Goal: Task Accomplishment & Management: Use online tool/utility

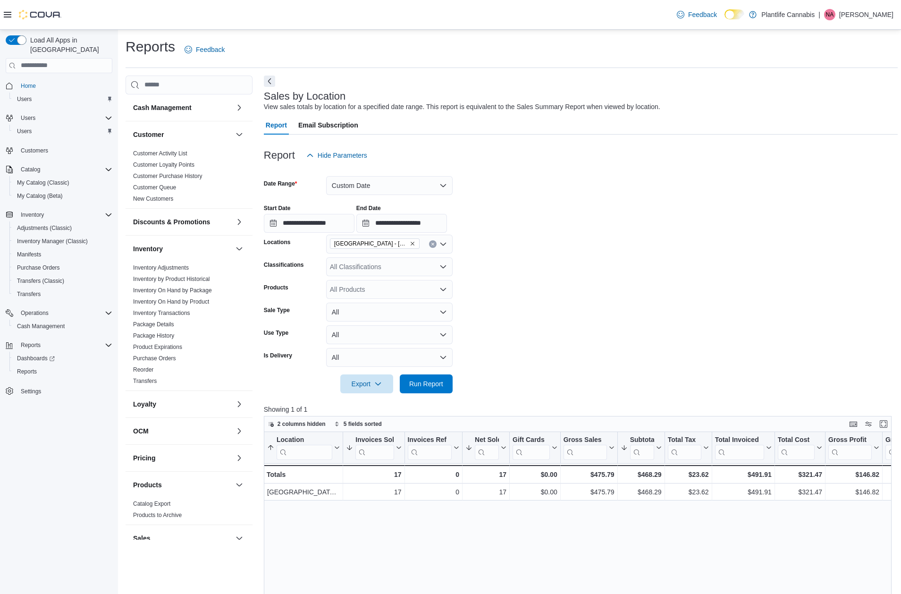
click at [427, 374] on span "Run Report" at bounding box center [426, 383] width 42 height 19
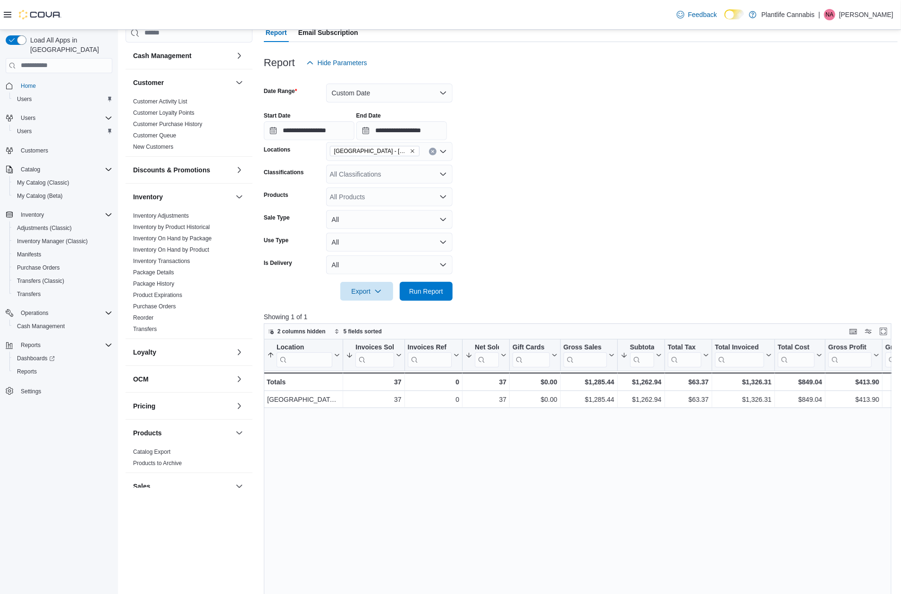
click at [426, 301] on div at bounding box center [581, 306] width 634 height 11
click at [427, 296] on span "Run Report" at bounding box center [426, 290] width 42 height 19
click at [329, 128] on input "**********" at bounding box center [309, 130] width 91 height 19
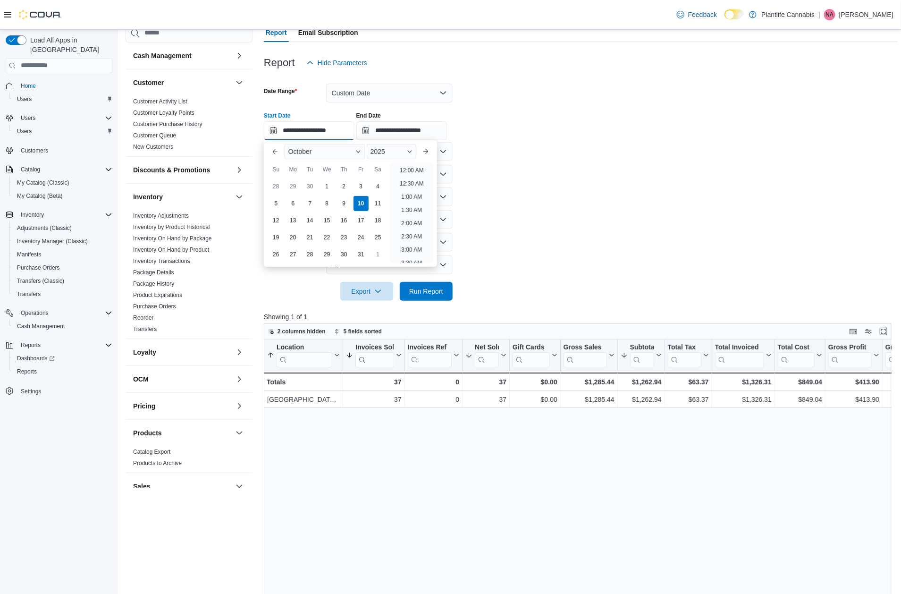
scroll to position [535, 0]
click at [415, 241] on li "11:00 PM" at bounding box center [412, 242] width 32 height 11
type input "**********"
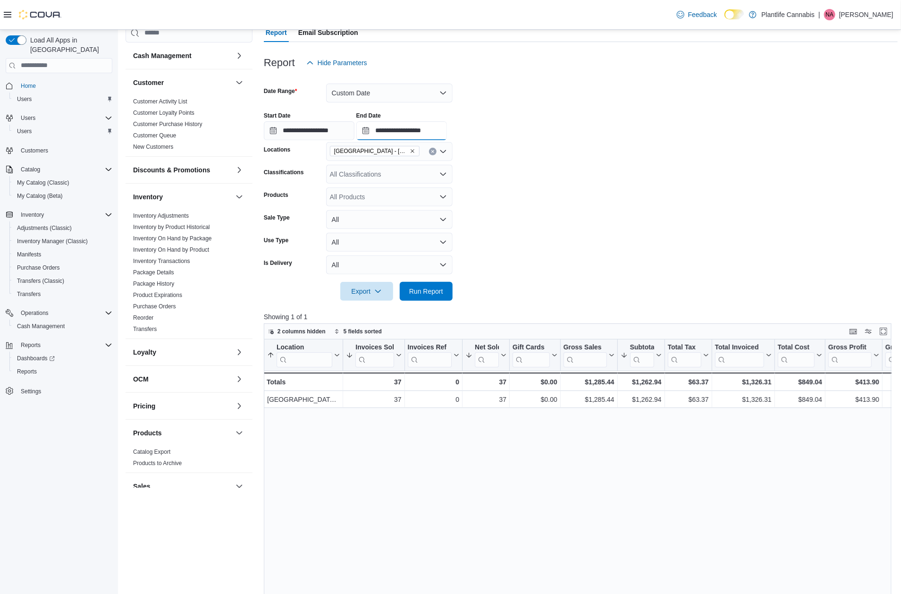
click at [434, 136] on input "**********" at bounding box center [401, 130] width 91 height 19
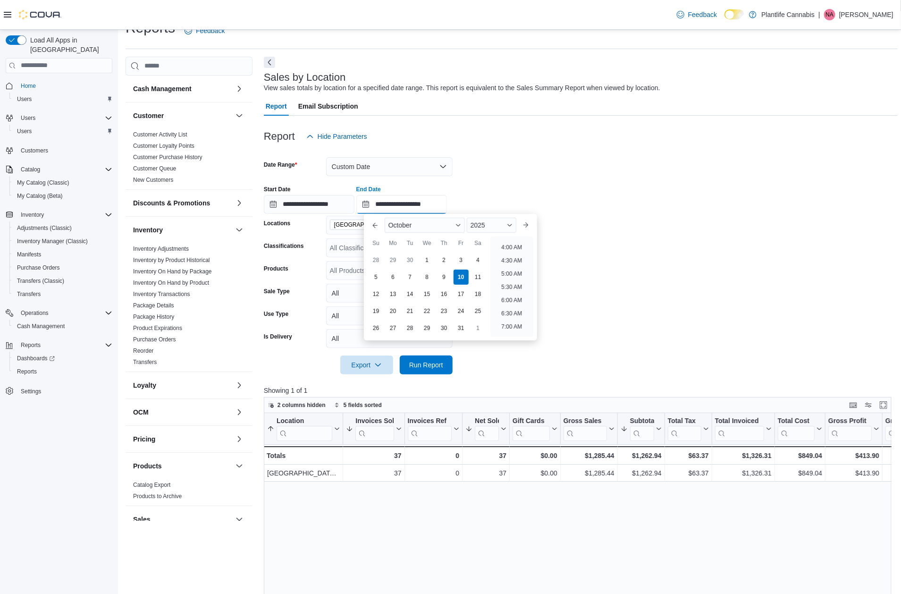
scroll to position [0, 0]
click at [515, 243] on li "12:00 AM" at bounding box center [512, 243] width 32 height 11
type input "**********"
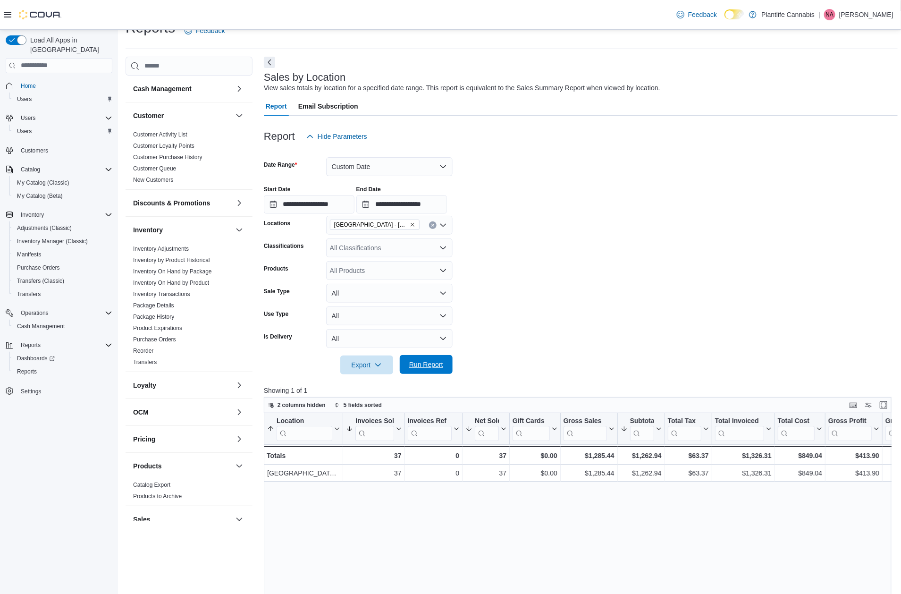
click at [434, 368] on span "Run Report" at bounding box center [426, 364] width 34 height 9
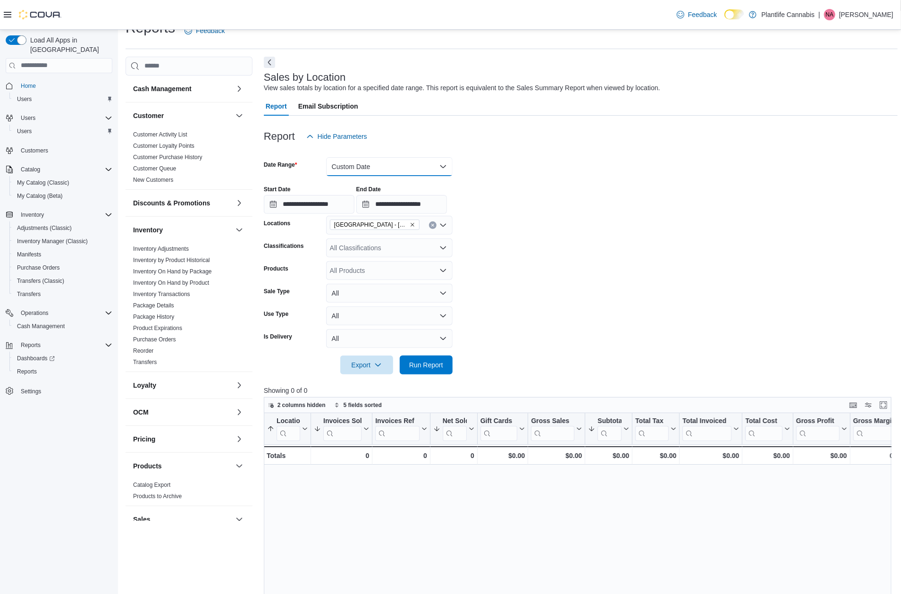
click at [423, 162] on button "Custom Date" at bounding box center [389, 166] width 126 height 19
click at [399, 229] on button "[DATE]" at bounding box center [389, 223] width 126 height 19
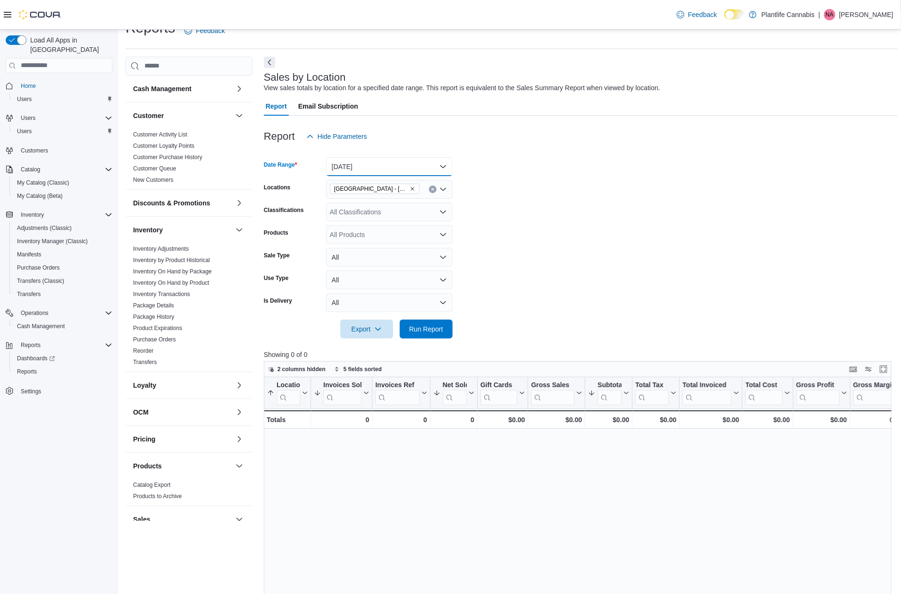
click at [374, 175] on button "[DATE]" at bounding box center [389, 166] width 126 height 19
click at [368, 208] on span "[DATE]" at bounding box center [395, 204] width 108 height 11
click at [420, 332] on span "Run Report" at bounding box center [426, 328] width 34 height 9
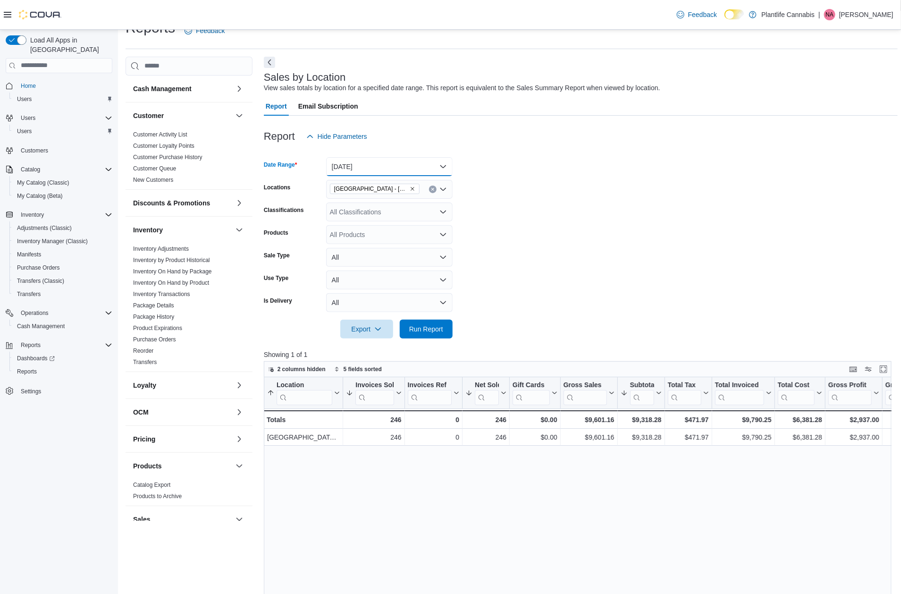
click at [410, 163] on button "[DATE]" at bounding box center [389, 166] width 126 height 19
click at [388, 180] on span "Custom Date" at bounding box center [395, 185] width 108 height 11
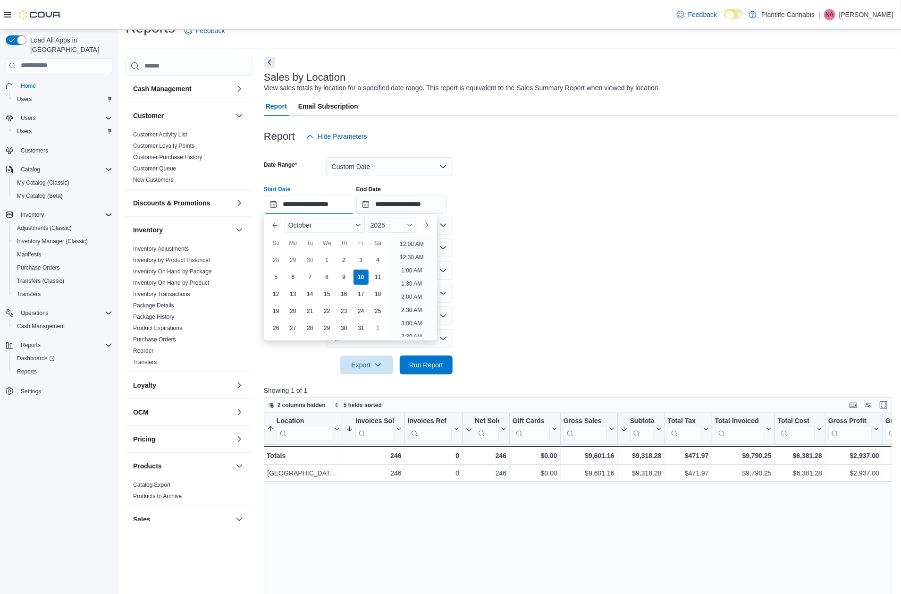
click at [317, 207] on input "**********" at bounding box center [309, 204] width 91 height 19
click at [410, 214] on div "[DATE]" at bounding box center [350, 225] width 139 height 23
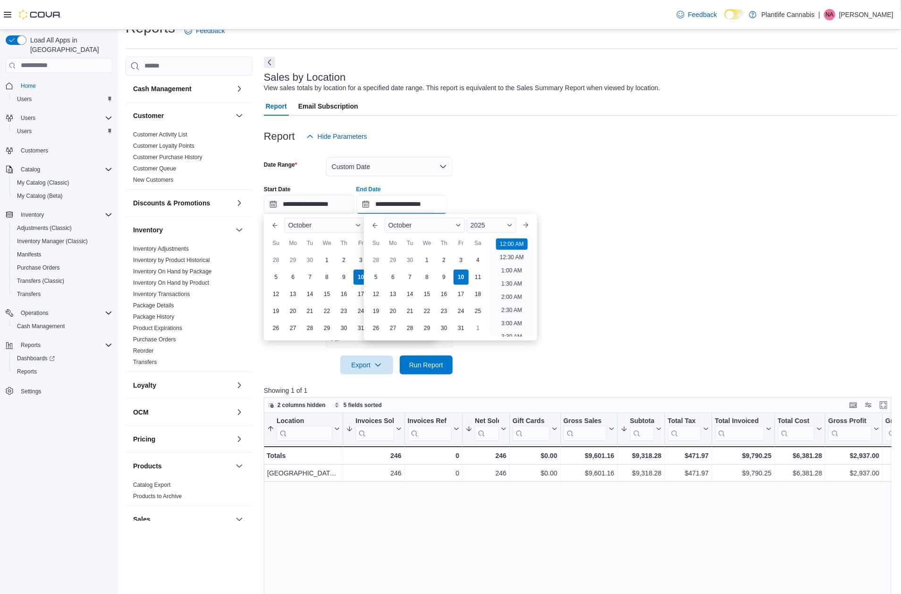
click at [410, 212] on input "**********" at bounding box center [401, 204] width 91 height 19
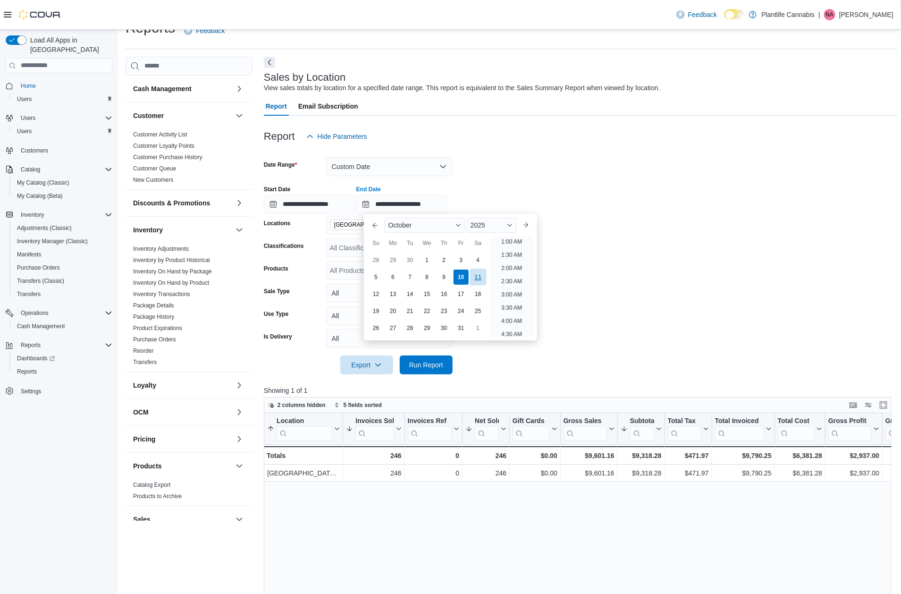
click at [472, 275] on div "11" at bounding box center [477, 276] width 17 height 17
type input "**********"
click at [432, 362] on span "Run Report" at bounding box center [426, 364] width 34 height 9
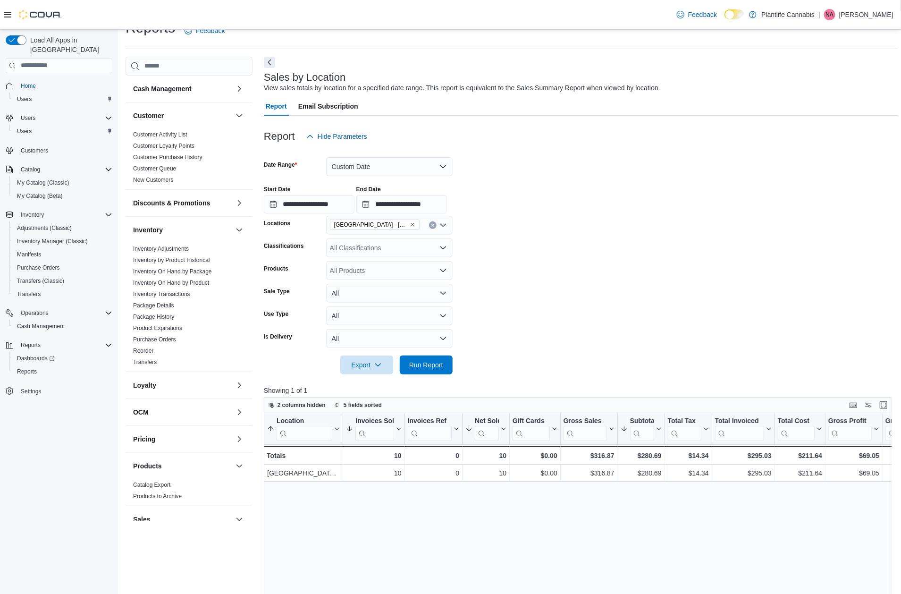
scroll to position [42, 0]
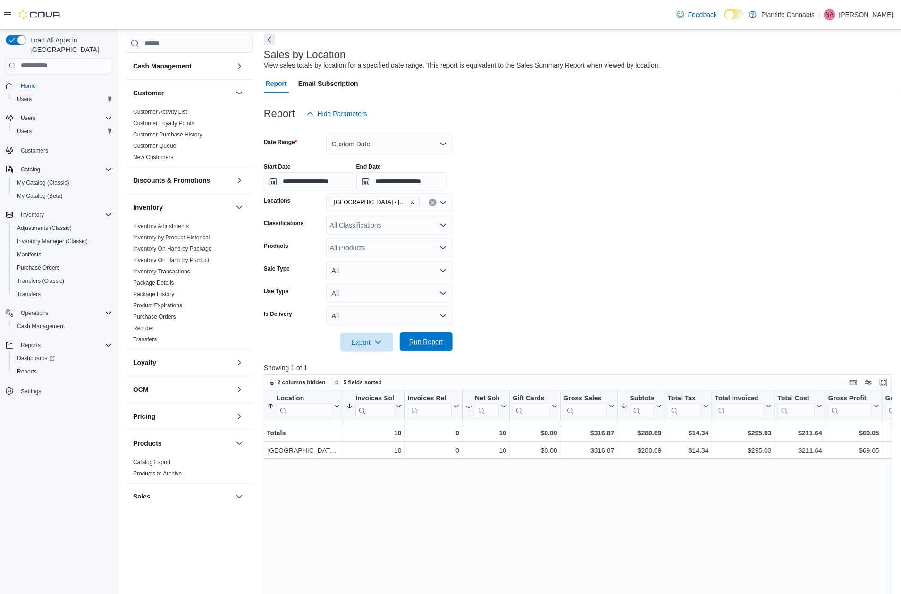
click at [436, 339] on span "Run Report" at bounding box center [426, 341] width 34 height 9
click at [397, 134] on button "Custom Date" at bounding box center [389, 143] width 126 height 19
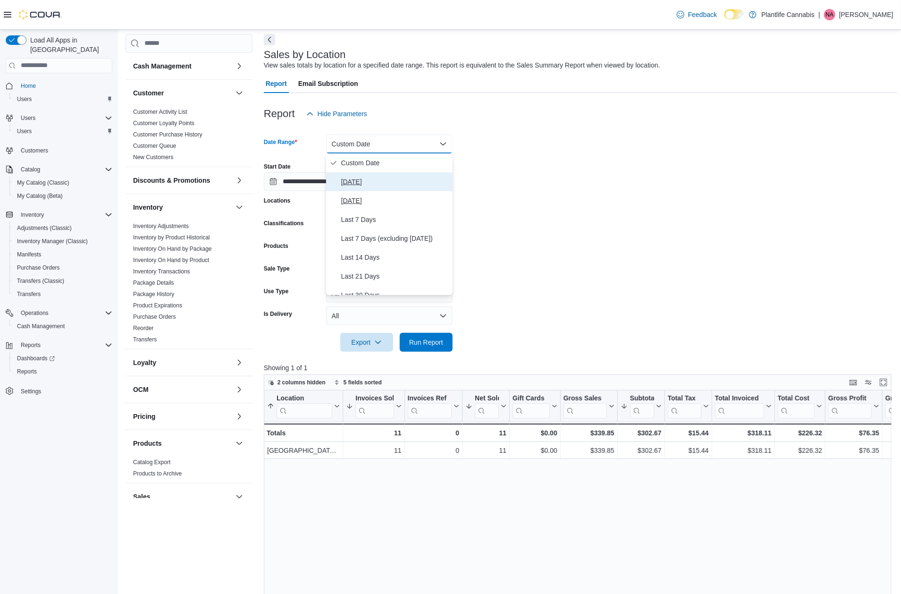
drag, startPoint x: 391, startPoint y: 178, endPoint x: 380, endPoint y: 198, distance: 22.6
click at [380, 198] on div "Custom Date [DATE] [DATE] Last 7 Days Last 7 Days (excluding [DATE]) Last 14 Da…" at bounding box center [389, 224] width 126 height 142
click at [380, 198] on span "[DATE]" at bounding box center [395, 200] width 108 height 11
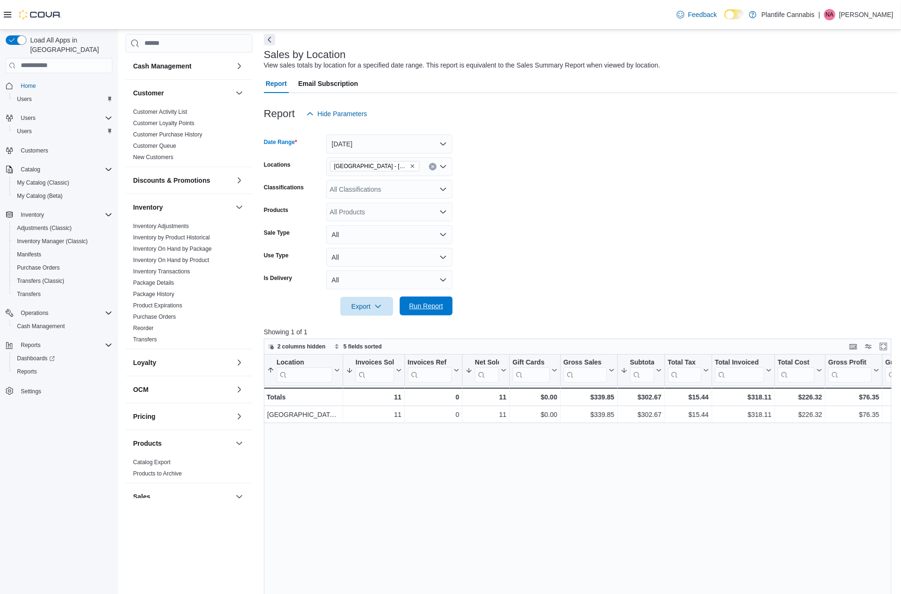
click at [426, 310] on span "Run Report" at bounding box center [426, 305] width 42 height 19
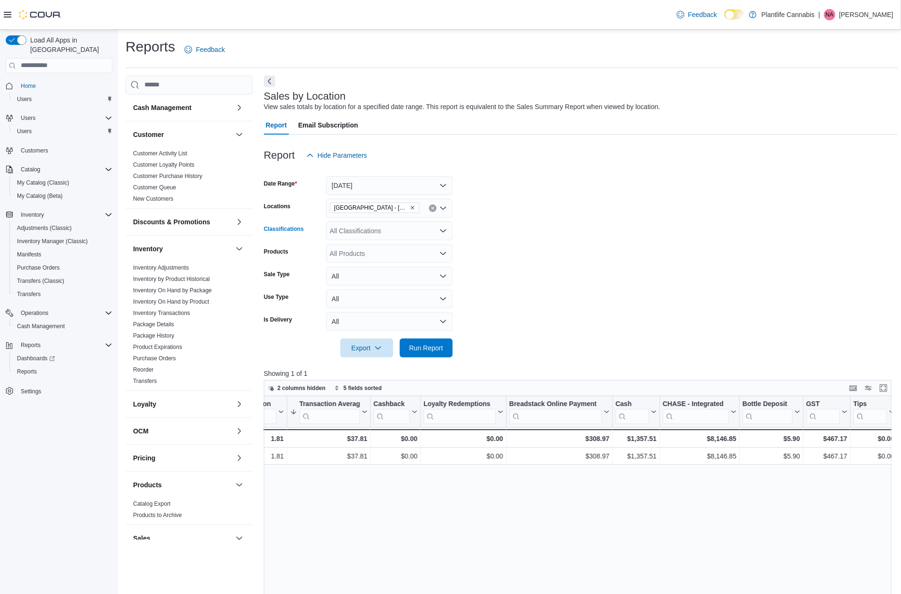
click at [384, 233] on div "All Classifications" at bounding box center [389, 230] width 126 height 19
click at [385, 243] on span "Accessory Group" at bounding box center [371, 247] width 50 height 9
click at [432, 353] on span "Run Report" at bounding box center [426, 347] width 42 height 19
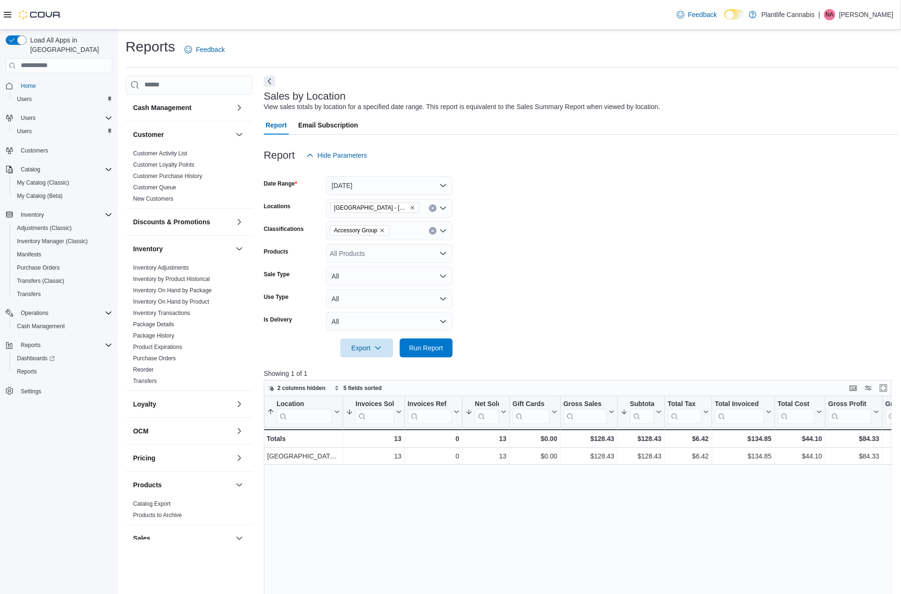
click at [380, 254] on div "All Products" at bounding box center [389, 253] width 126 height 19
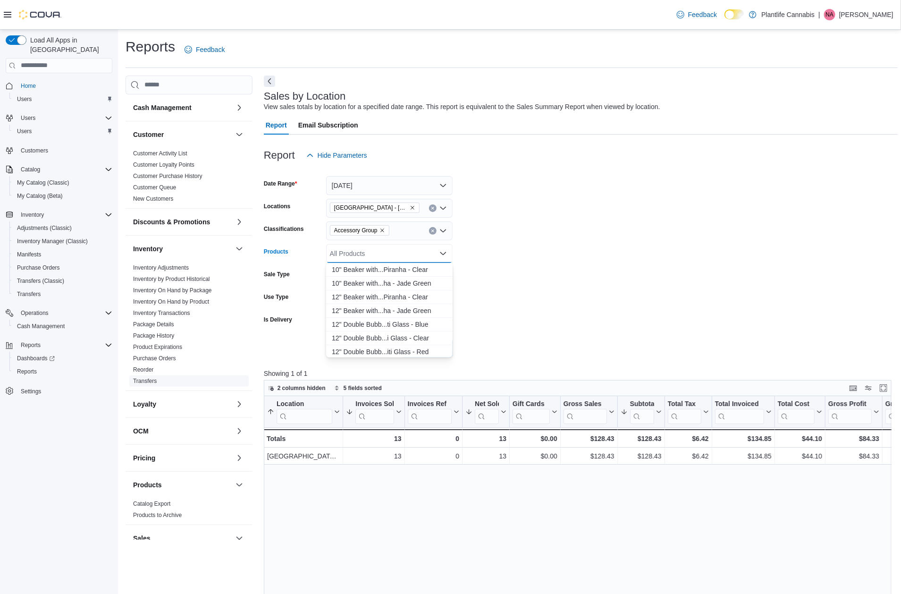
click at [148, 376] on span "Transfers" at bounding box center [188, 380] width 119 height 11
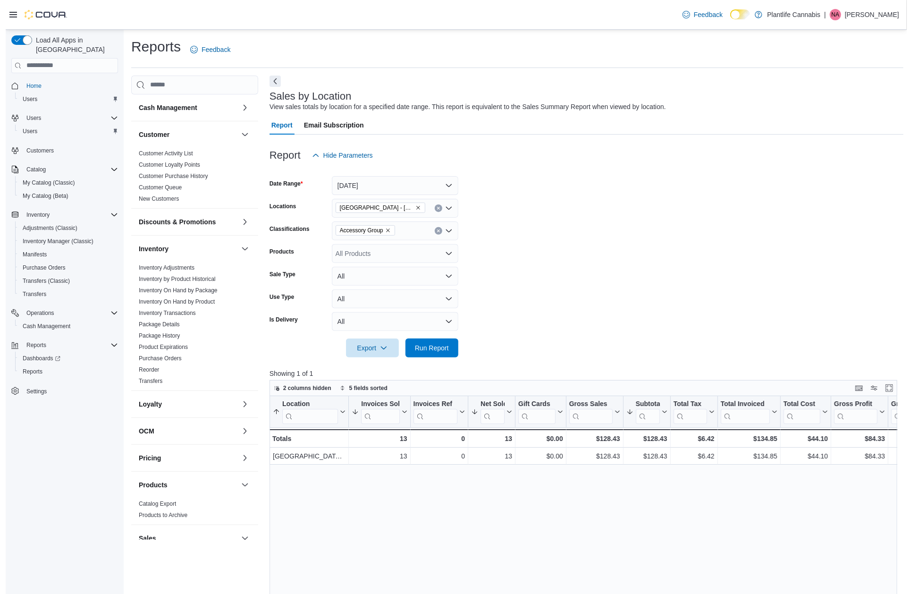
scroll to position [213, 0]
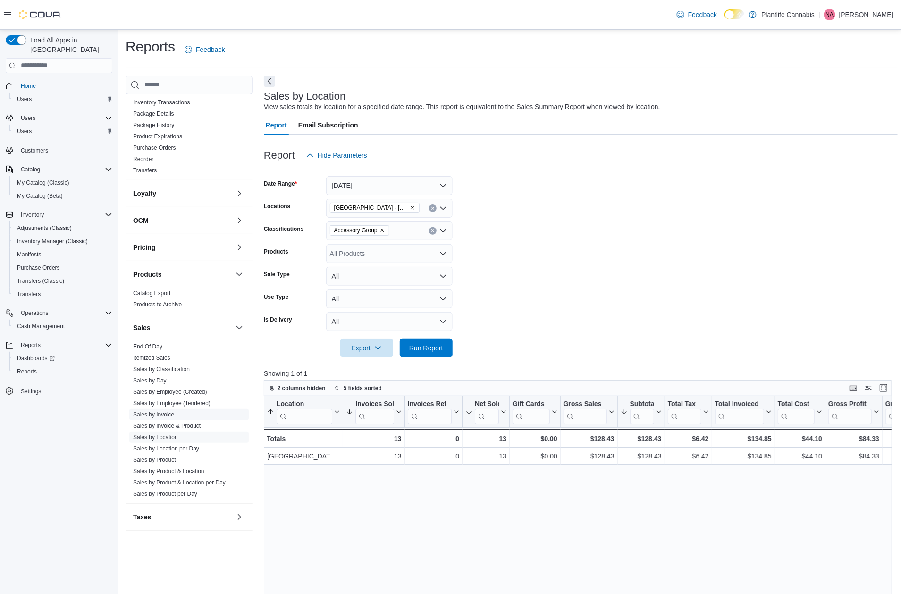
click at [161, 414] on link "Sales by Invoice" at bounding box center [153, 414] width 41 height 7
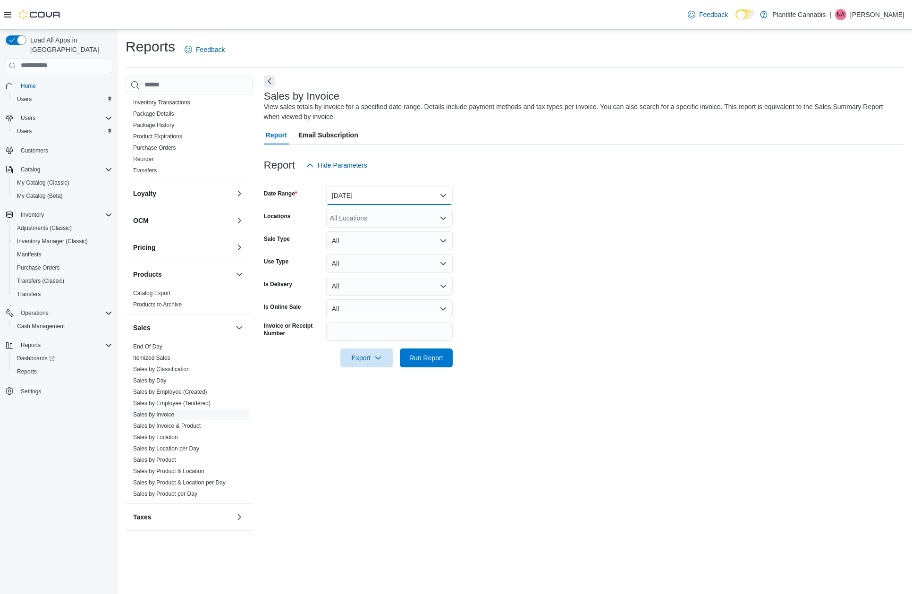
click at [376, 202] on button "[DATE]" at bounding box center [389, 195] width 126 height 19
click at [560, 264] on form "Date Range [DATE] Locations All Locations Sale Type All Use Type All Is Deliver…" at bounding box center [584, 271] width 640 height 192
click at [349, 222] on div "All Locations" at bounding box center [389, 218] width 126 height 19
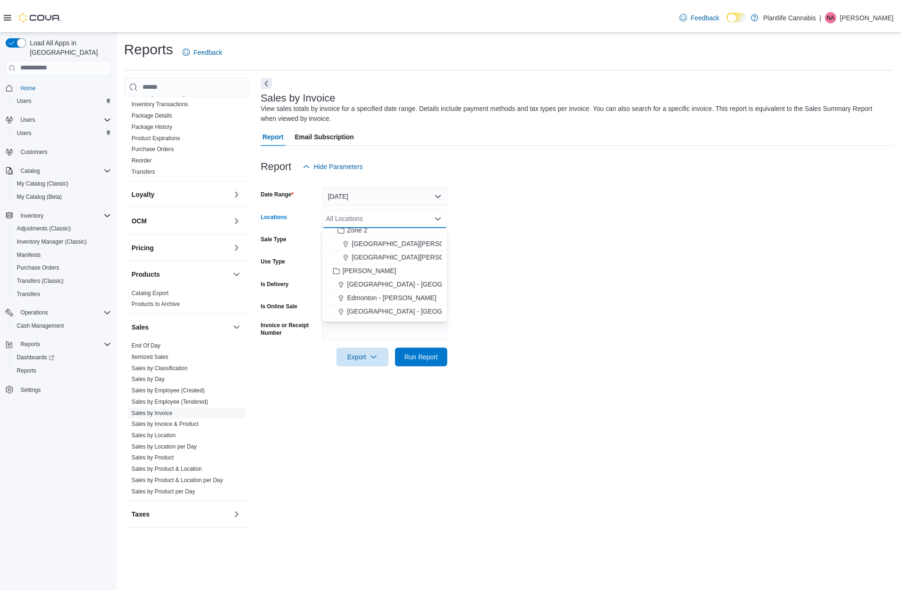
scroll to position [117, 0]
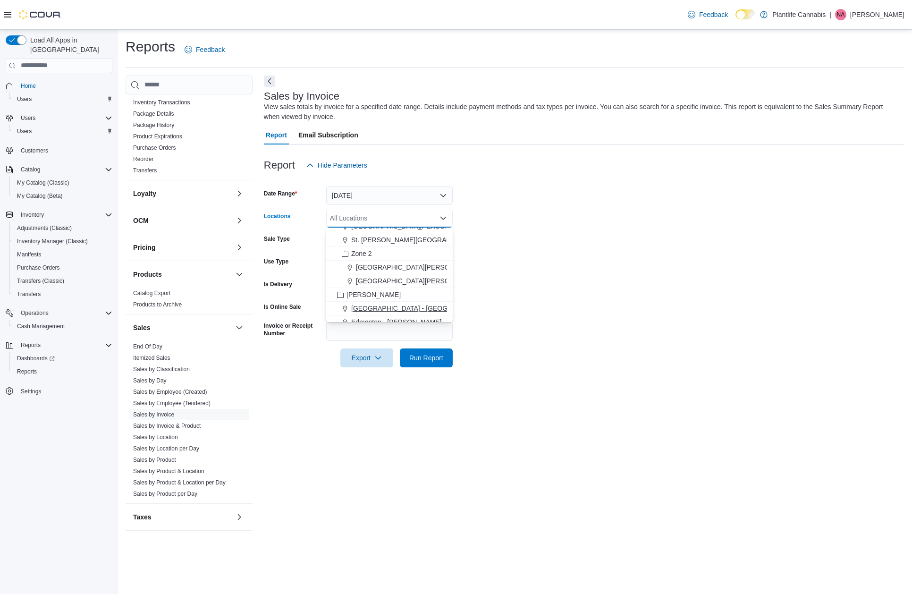
click at [371, 305] on span "[GEOGRAPHIC_DATA] - [GEOGRAPHIC_DATA]" at bounding box center [422, 307] width 143 height 9
click at [610, 303] on form "Date Range [DATE] Locations [GEOGRAPHIC_DATA] - [GEOGRAPHIC_DATA] Combo box. Se…" at bounding box center [584, 271] width 640 height 192
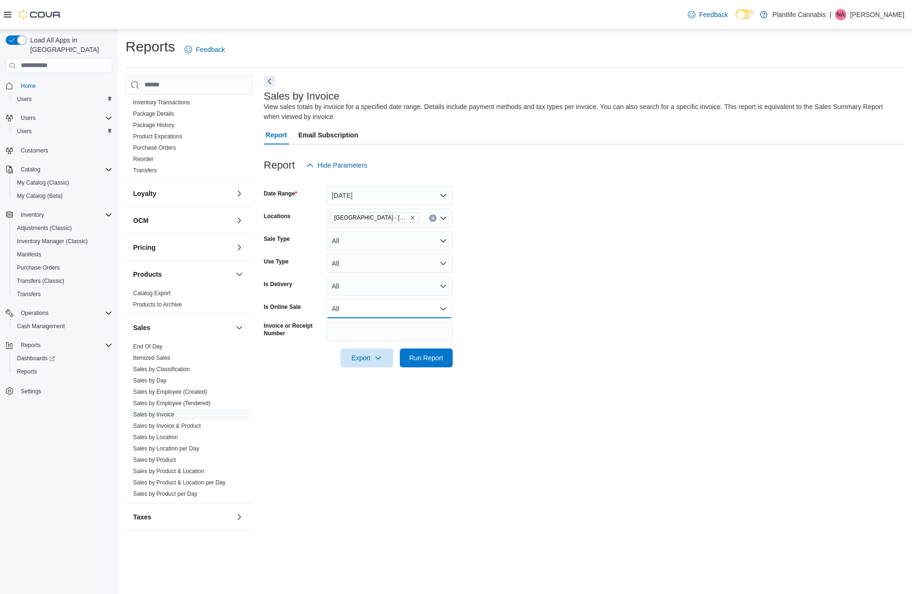
click at [400, 303] on button "All" at bounding box center [389, 308] width 126 height 19
click at [381, 343] on span "Yes" at bounding box center [395, 346] width 108 height 11
click at [436, 360] on span "Run Report" at bounding box center [426, 356] width 34 height 9
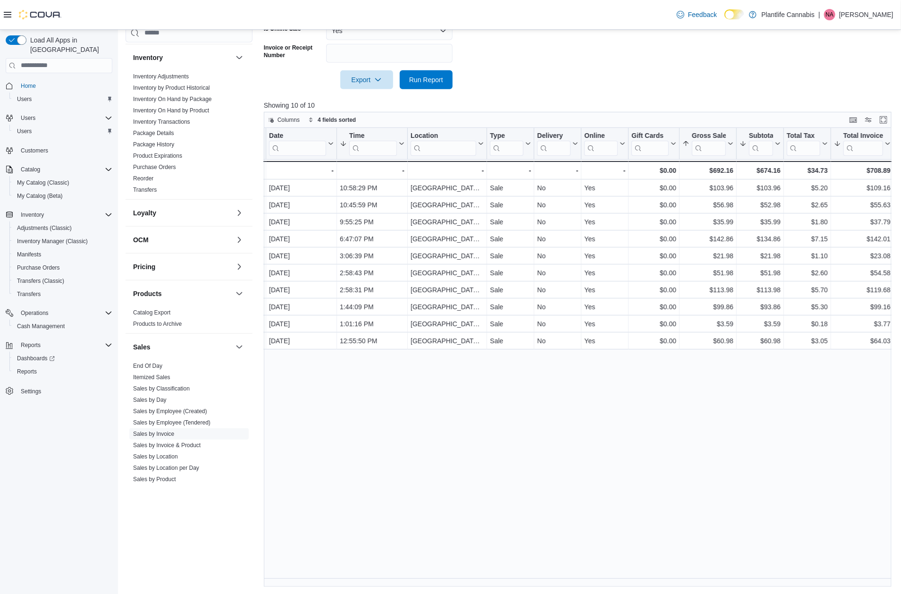
scroll to position [213, 0]
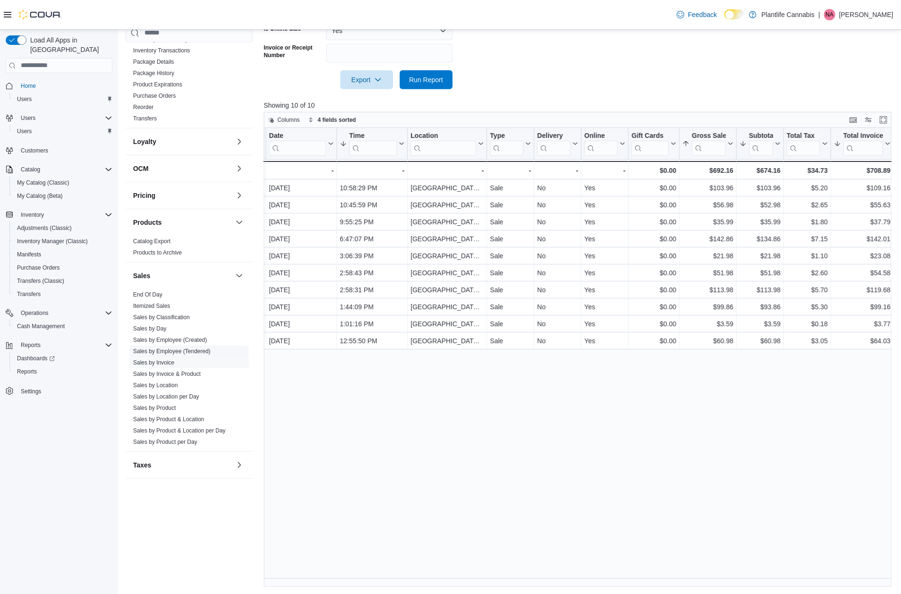
click at [178, 351] on link "Sales by Employee (Tendered)" at bounding box center [171, 351] width 77 height 7
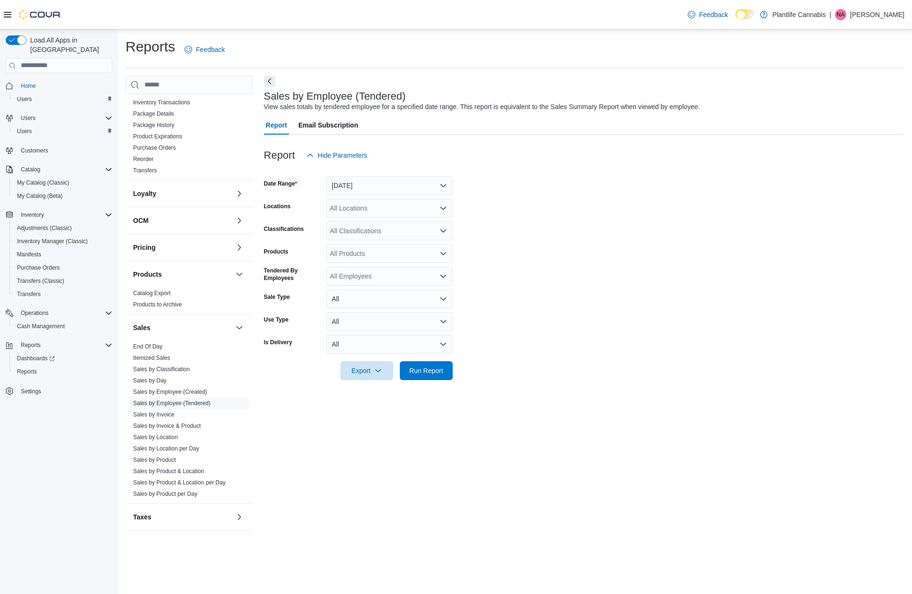
drag, startPoint x: 356, startPoint y: 175, endPoint x: 357, endPoint y: 183, distance: 8.1
click at [357, 176] on div "[DATE]" at bounding box center [389, 185] width 126 height 19
click at [357, 183] on button "[DATE]" at bounding box center [389, 185] width 126 height 19
click at [541, 251] on form "Date Range [DATE] Locations All Locations Classifications All Classifications P…" at bounding box center [584, 272] width 640 height 215
click at [368, 202] on div "All Locations" at bounding box center [389, 208] width 126 height 19
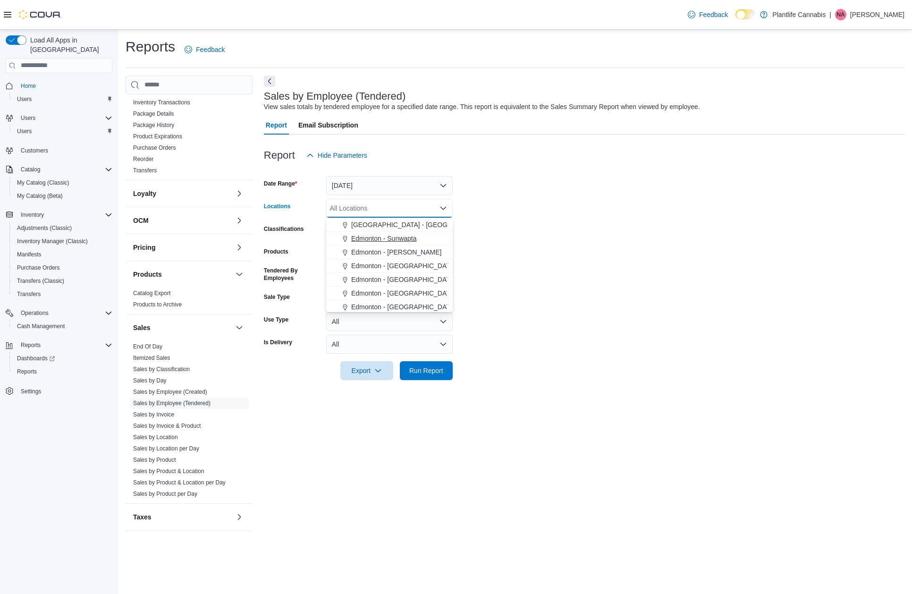
scroll to position [218, 0]
click at [379, 218] on span "[GEOGRAPHIC_DATA] - [GEOGRAPHIC_DATA]" at bounding box center [422, 220] width 143 height 9
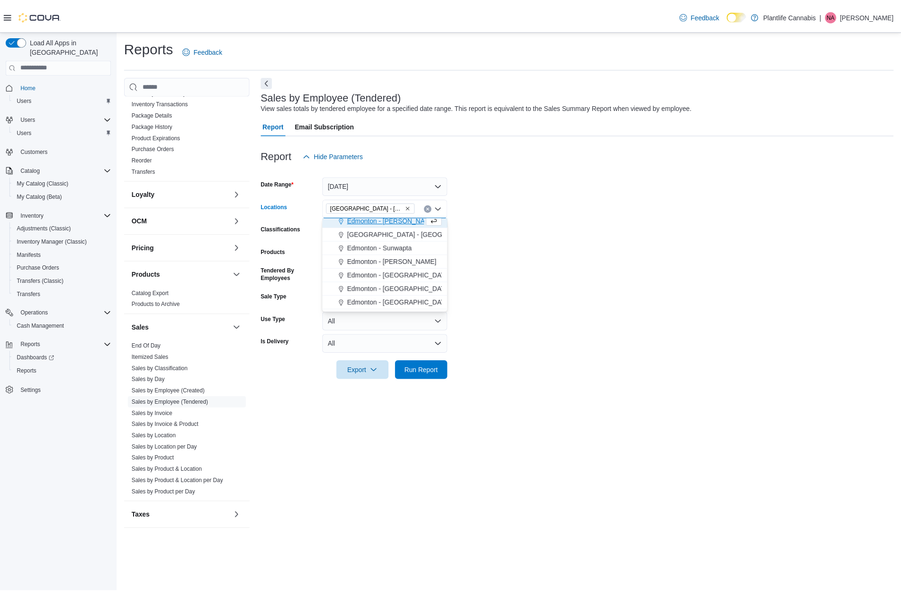
scroll to position [192, 0]
click at [431, 365] on span "Run Report" at bounding box center [426, 369] width 34 height 9
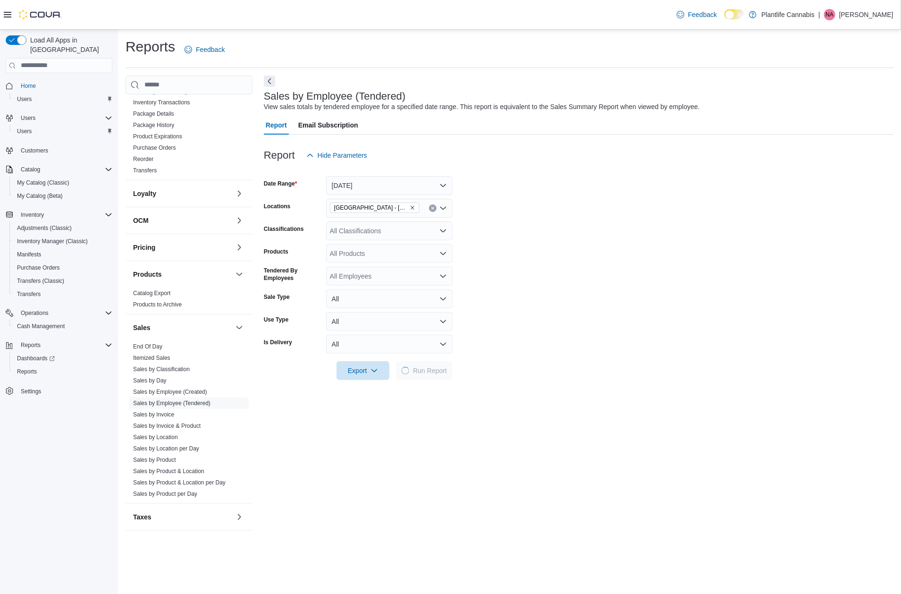
click at [600, 347] on form "Date Range [DATE] Locations [GEOGRAPHIC_DATA] - [GEOGRAPHIC_DATA] Classificatio…" at bounding box center [578, 272] width 629 height 215
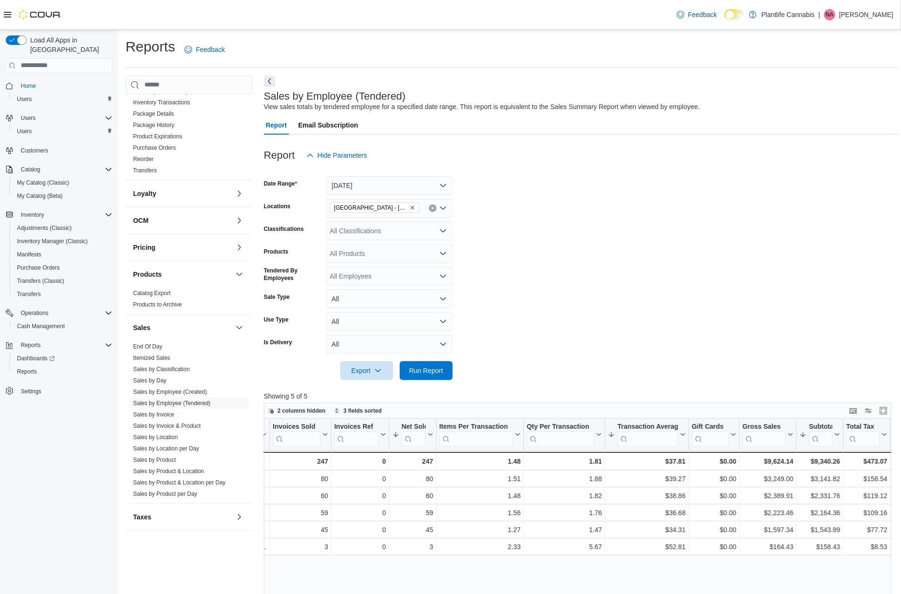
click at [357, 235] on div "All Classifications" at bounding box center [389, 230] width 126 height 19
click at [379, 259] on span "Accessory Group" at bounding box center [371, 254] width 50 height 9
click at [445, 367] on span "Run Report" at bounding box center [426, 370] width 42 height 19
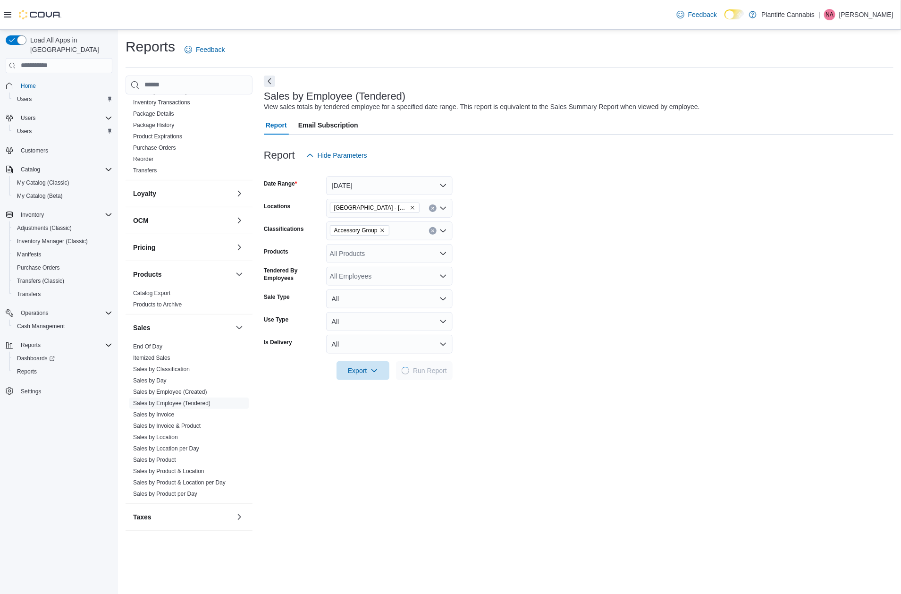
click at [724, 316] on form "Date Range [DATE] Locations [GEOGRAPHIC_DATA] - [GEOGRAPHIC_DATA] Classificatio…" at bounding box center [578, 272] width 629 height 215
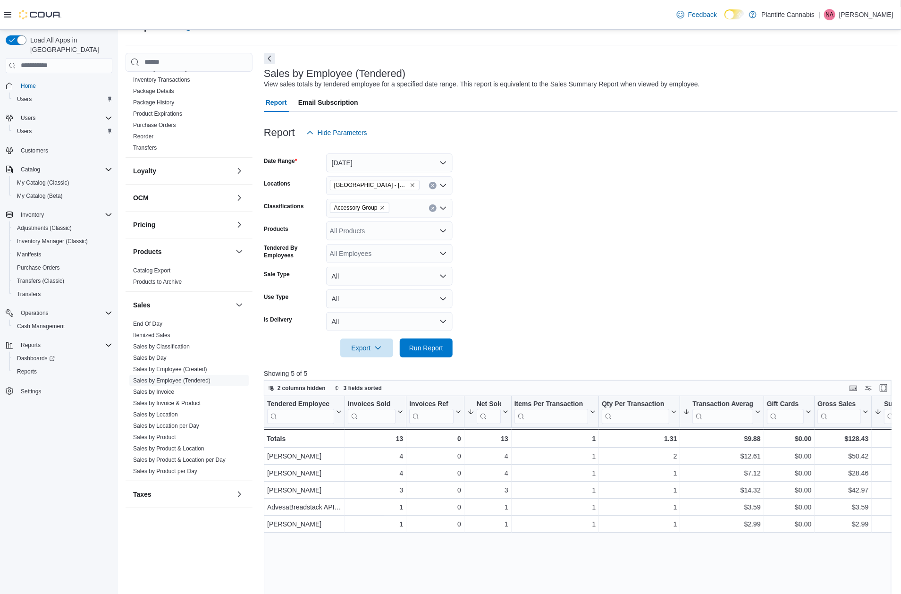
scroll to position [8, 0]
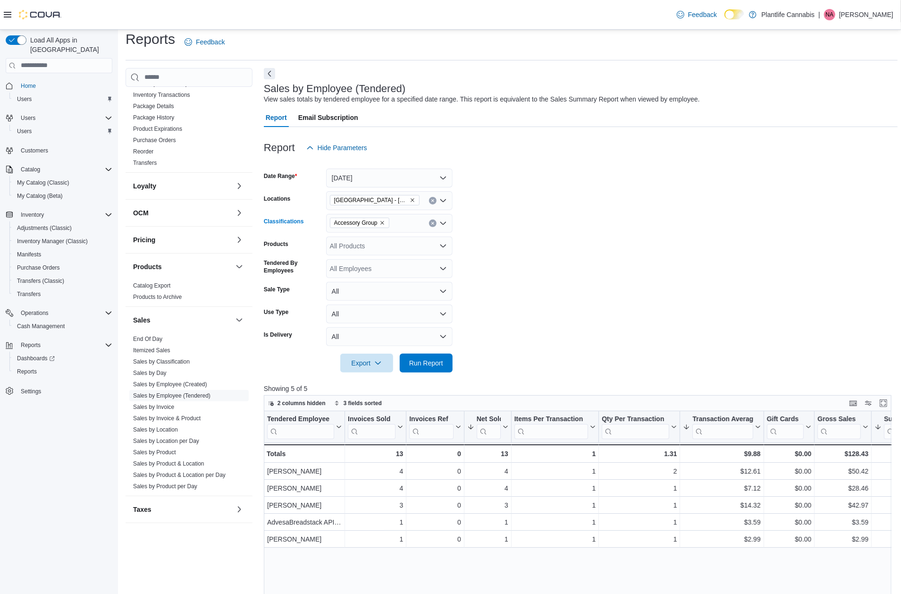
click at [382, 218] on span "Accessory Group" at bounding box center [359, 222] width 51 height 9
click at [384, 222] on icon "Remove Accessory Group from selection in this group" at bounding box center [382, 223] width 6 height 6
drag, startPoint x: 405, startPoint y: 346, endPoint x: 413, endPoint y: 360, distance: 16.3
click at [412, 359] on form "Date Range [DATE] Locations [GEOGRAPHIC_DATA] - [GEOGRAPHIC_DATA] Classificatio…" at bounding box center [581, 264] width 634 height 215
drag, startPoint x: 415, startPoint y: 362, endPoint x: 709, endPoint y: 8, distance: 460.0
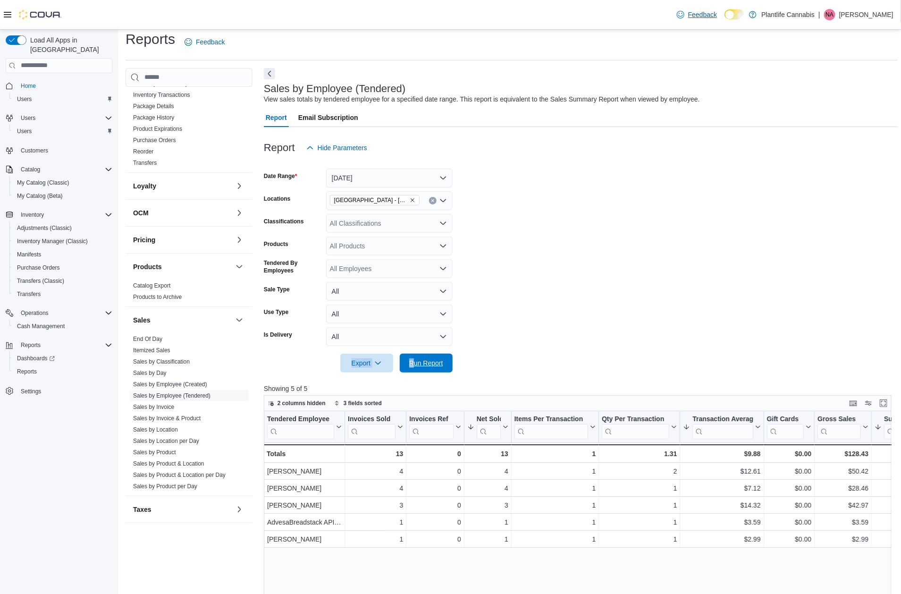
click at [415, 362] on span "Run Report" at bounding box center [426, 362] width 34 height 9
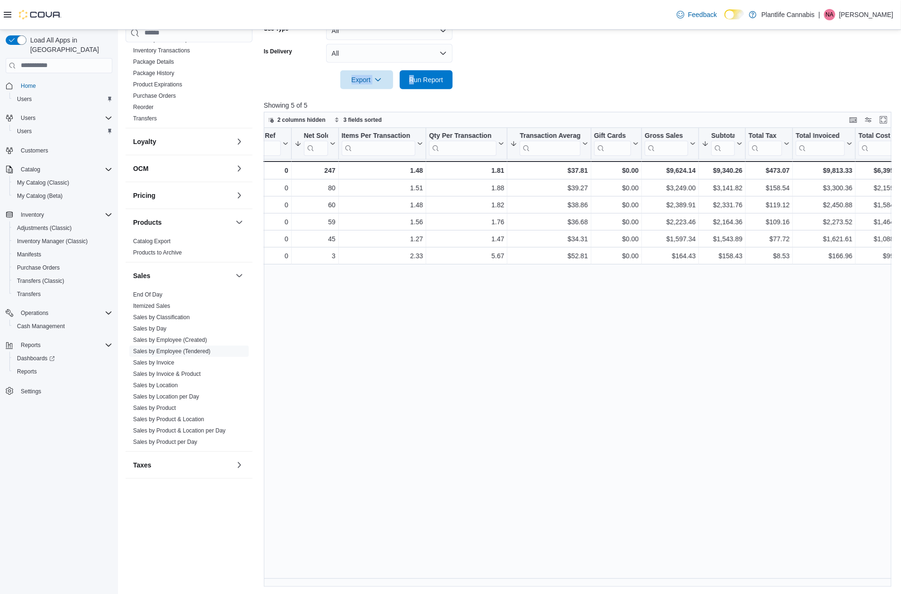
scroll to position [0, 177]
click at [832, 169] on div "$9,813.33" at bounding box center [819, 170] width 57 height 11
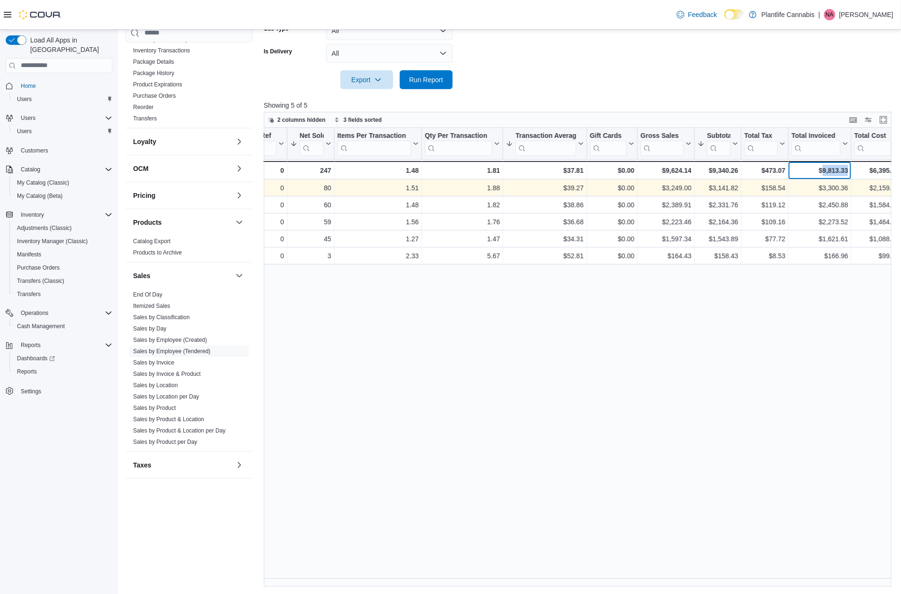
copy div "9,813.33"
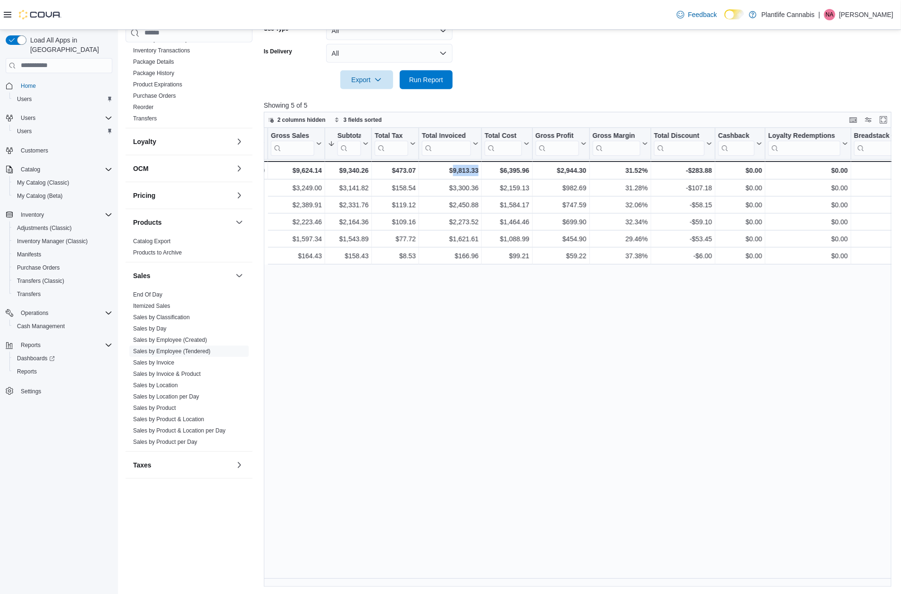
scroll to position [0, 886]
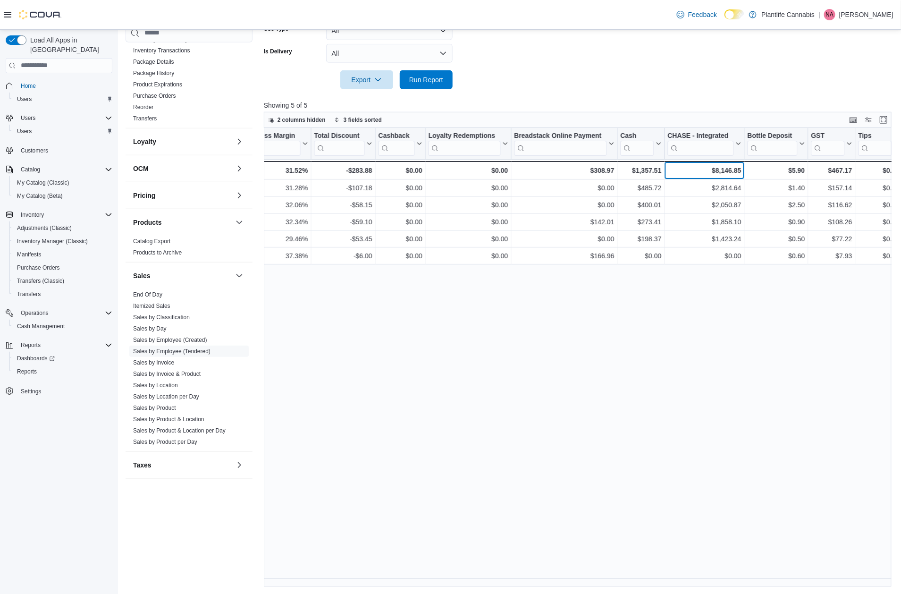
click at [722, 171] on div "$8,146.85" at bounding box center [705, 170] width 74 height 11
copy div "8,146.85"
click at [594, 168] on div "$308.97" at bounding box center [564, 170] width 100 height 11
click at [595, 168] on div "$308.97" at bounding box center [564, 170] width 100 height 11
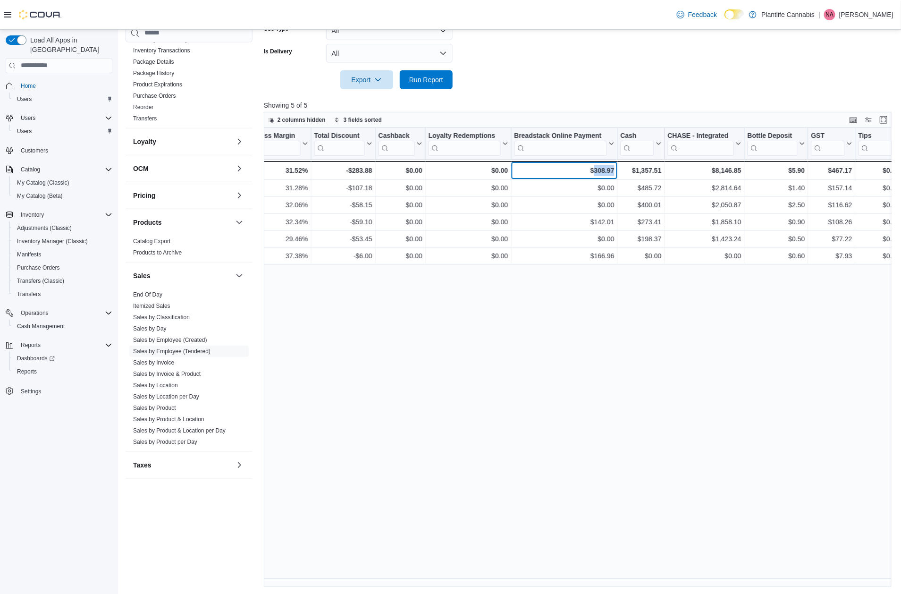
copy div "308.97"
